Goal: Navigation & Orientation: Find specific page/section

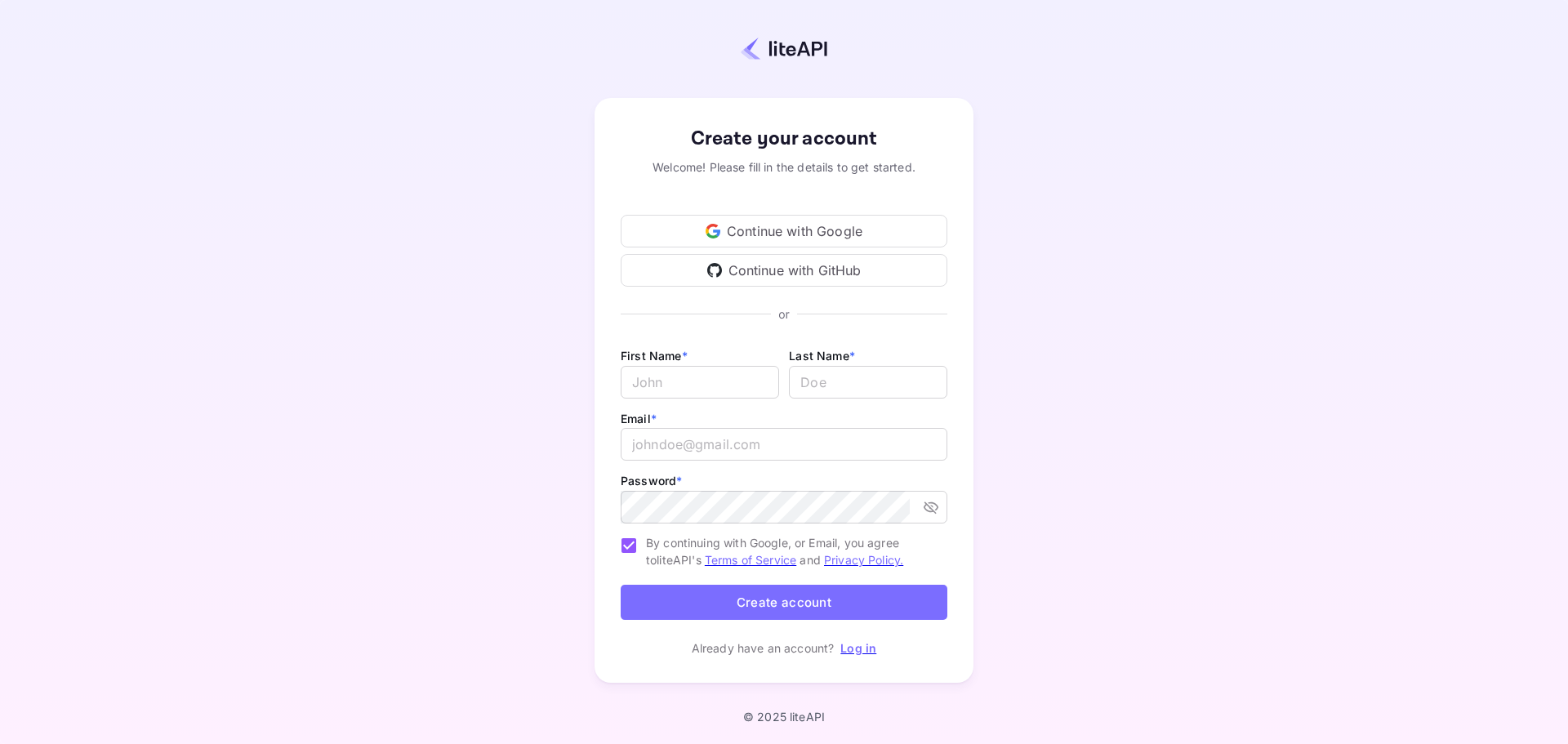
click at [843, 224] on div "Continue with Google" at bounding box center [784, 230] width 327 height 32
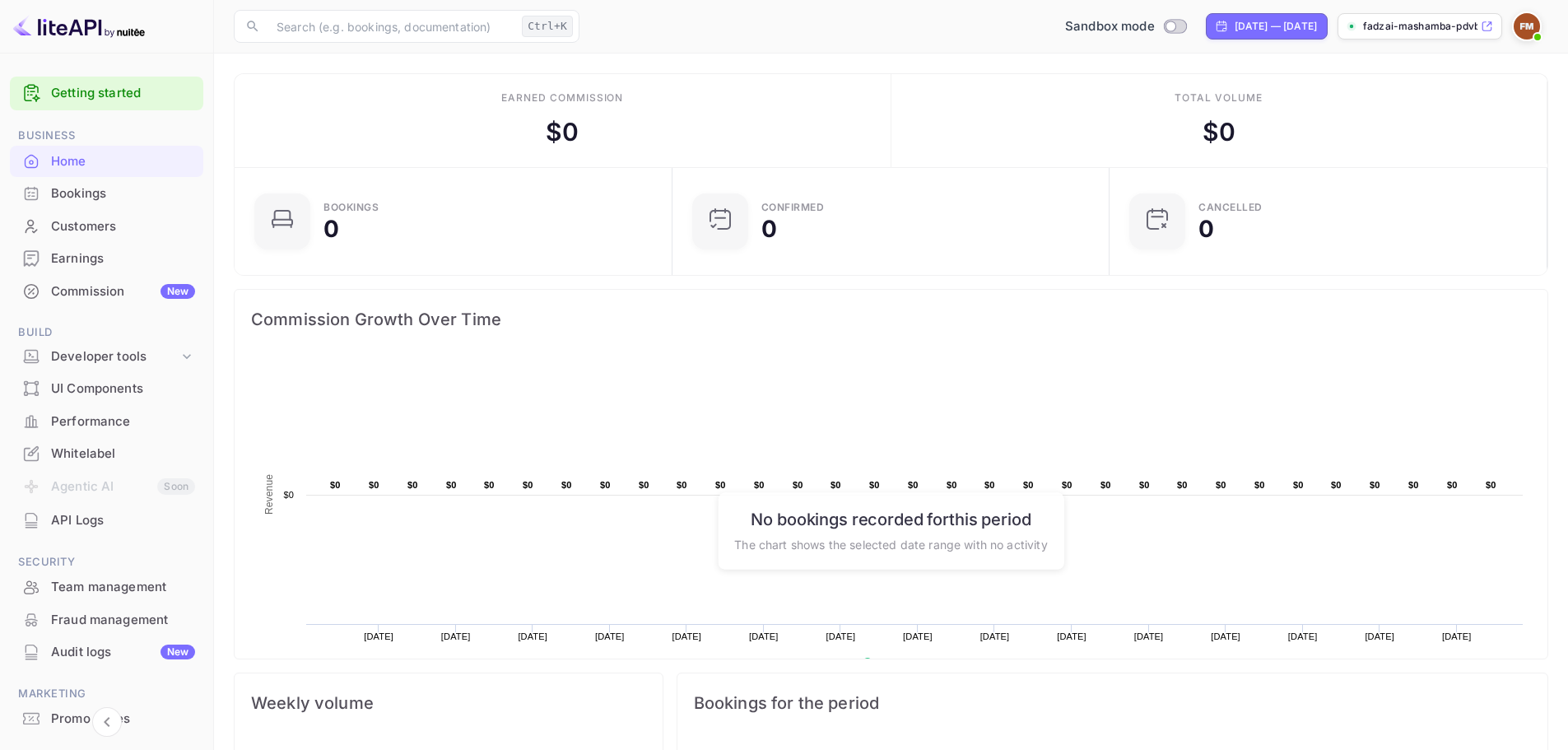
scroll to position [255, 415]
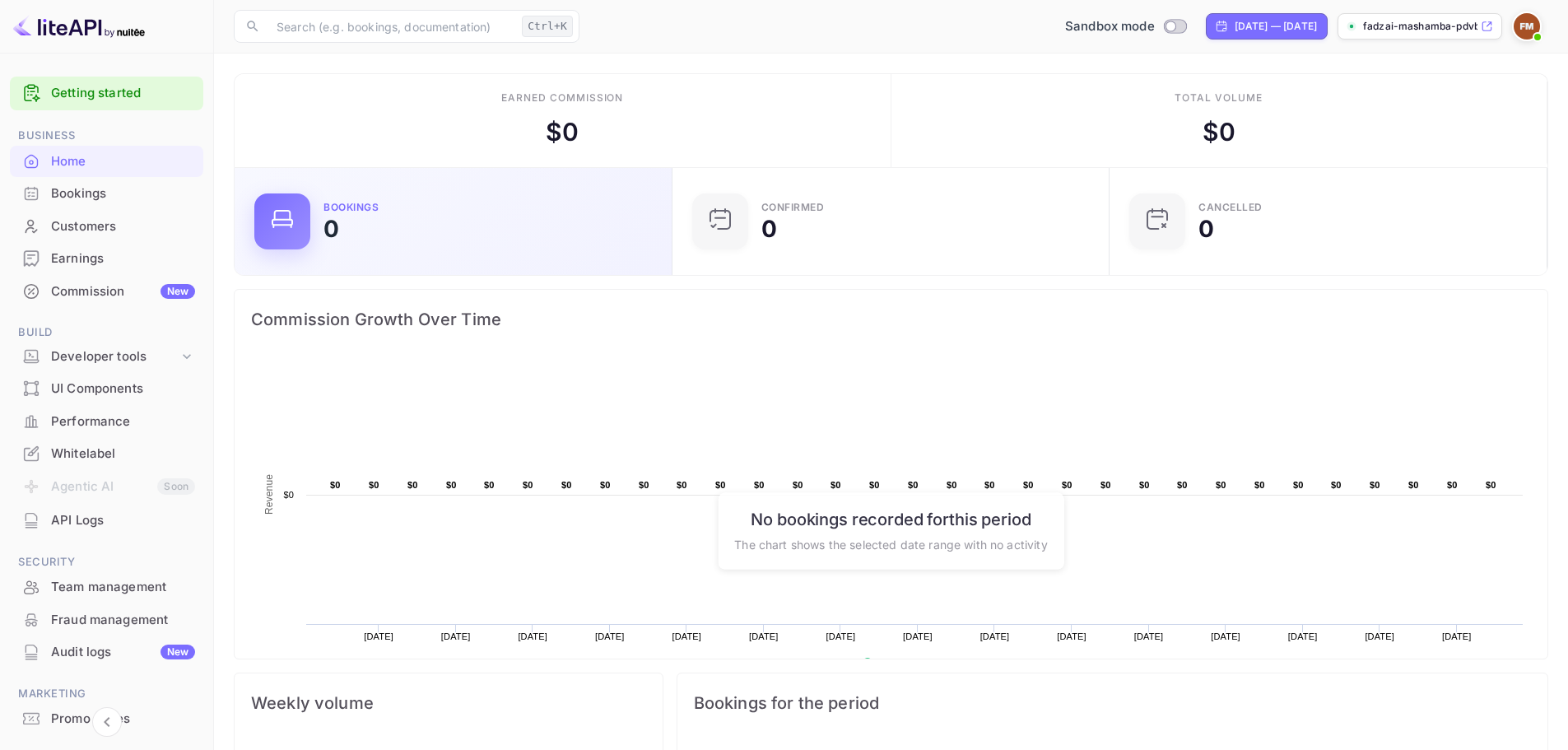
click at [422, 231] on div "Bookings 0" at bounding box center [488, 221] width 329 height 38
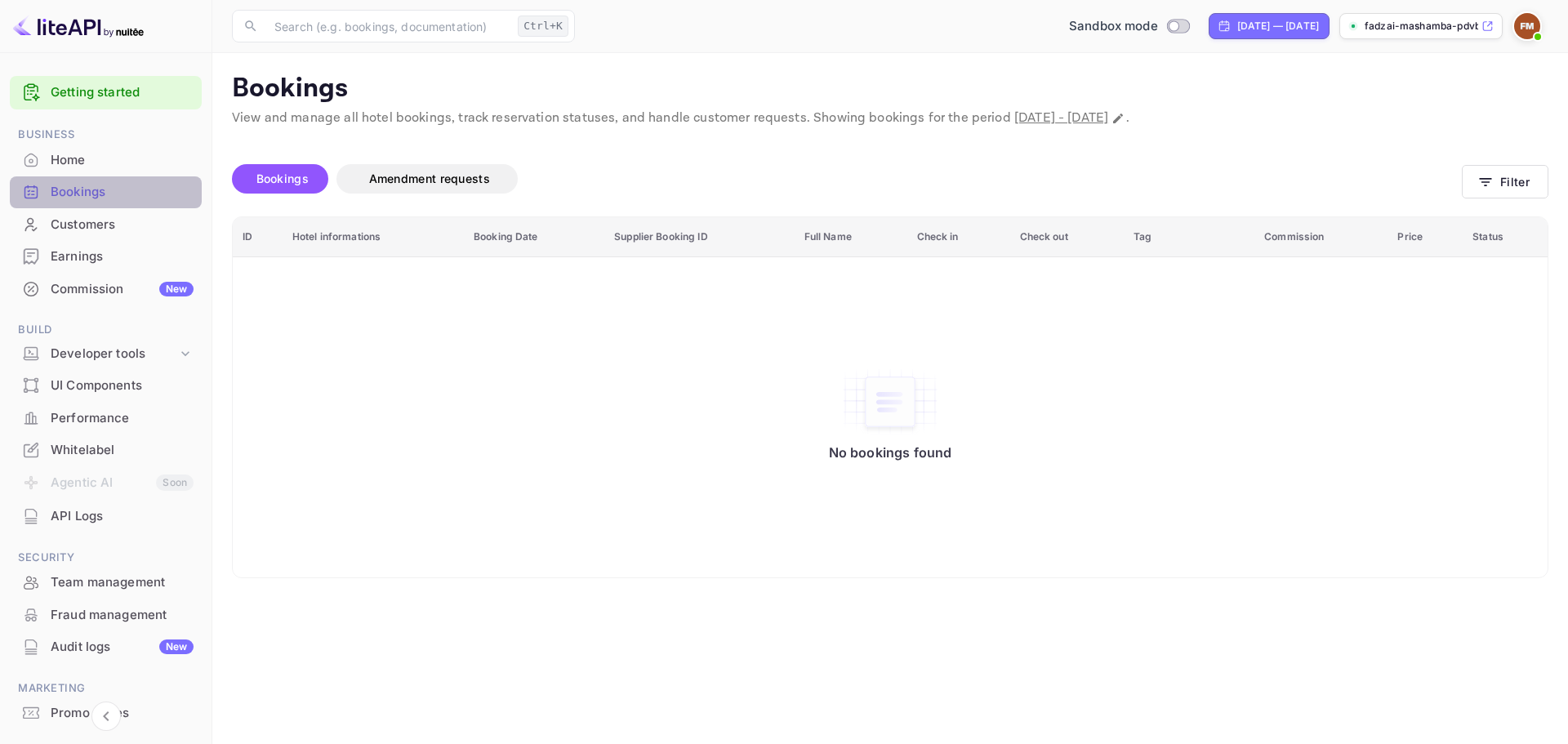
click at [125, 193] on div "Bookings" at bounding box center [122, 193] width 143 height 19
click at [113, 155] on div "Home" at bounding box center [122, 160] width 143 height 19
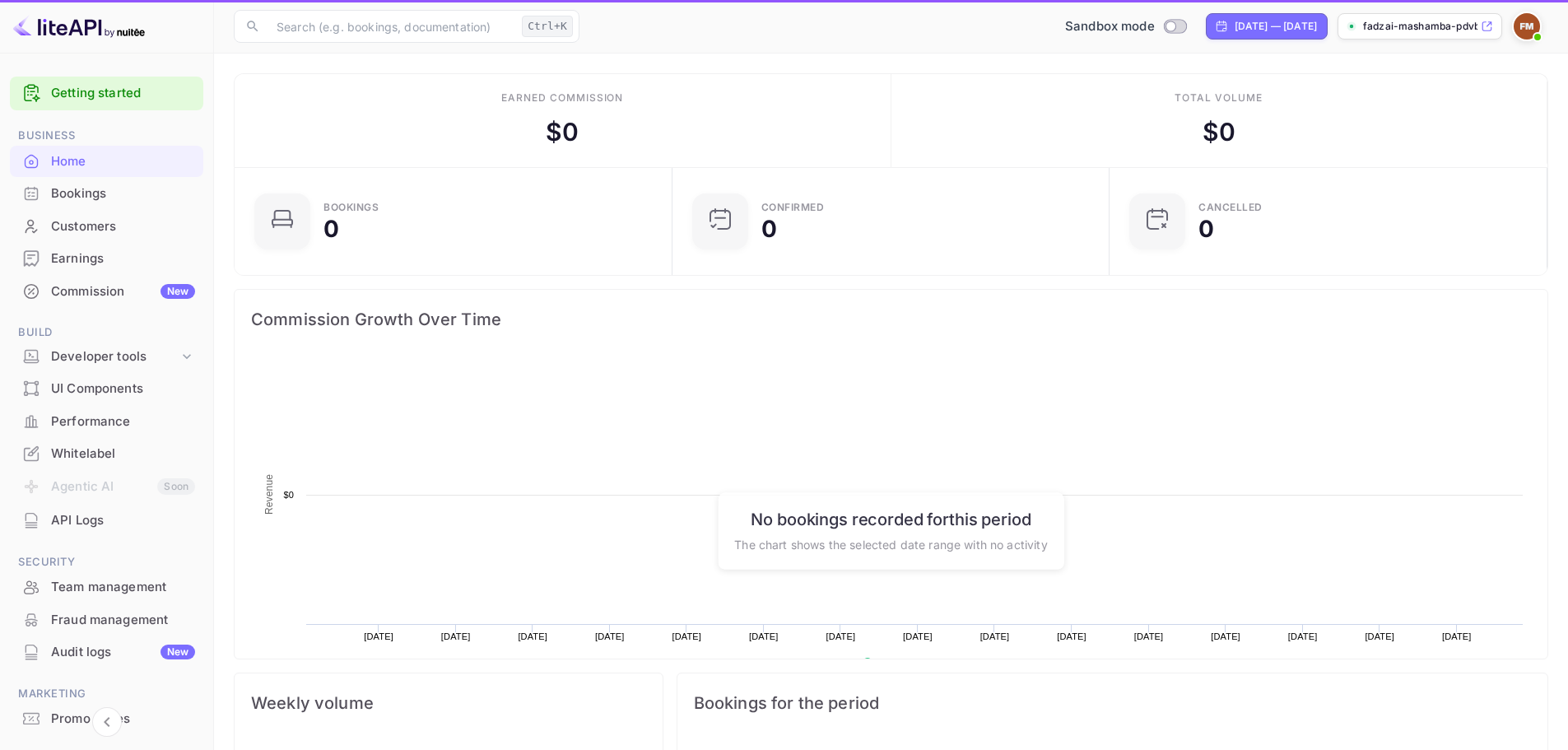
scroll to position [255, 415]
